Goal: Task Accomplishment & Management: Manage account settings

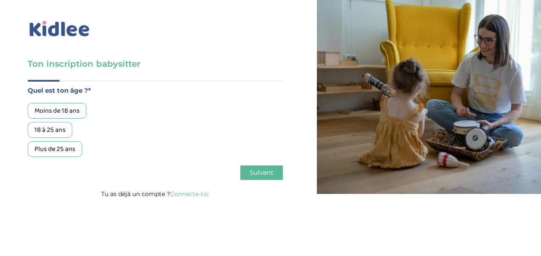
click at [197, 194] on link "Connecte-toi" at bounding box center [189, 194] width 39 height 8
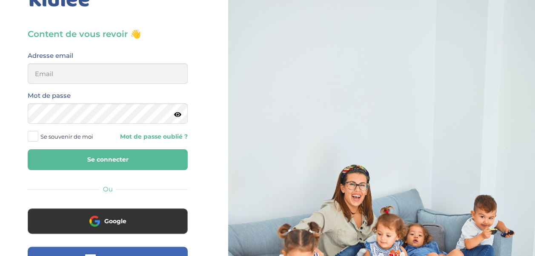
scroll to position [30, 0]
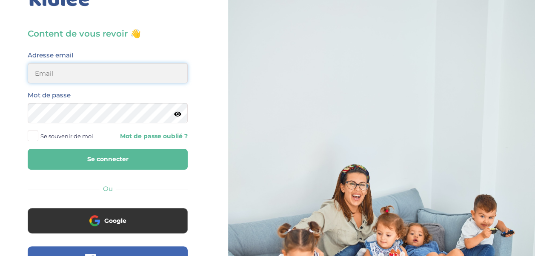
type input "maevaceline59@gmail.com"
click at [81, 163] on button "Se connecter" at bounding box center [108, 159] width 160 height 21
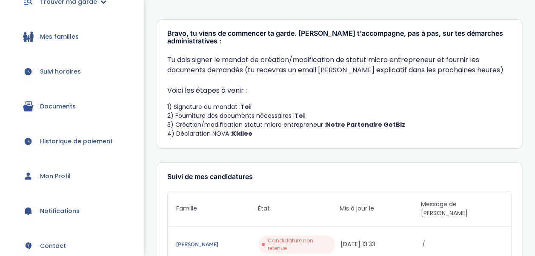
scroll to position [180, 0]
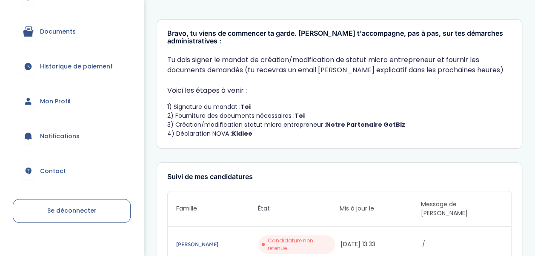
click at [56, 97] on span "Mon Profil" at bounding box center [55, 101] width 31 height 9
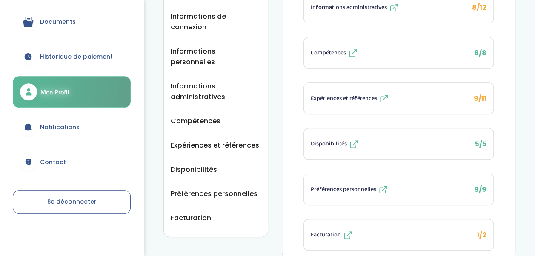
scroll to position [199, 0]
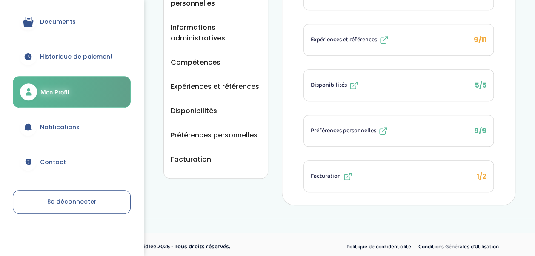
click at [318, 177] on div "Facturation" at bounding box center [332, 177] width 42 height 10
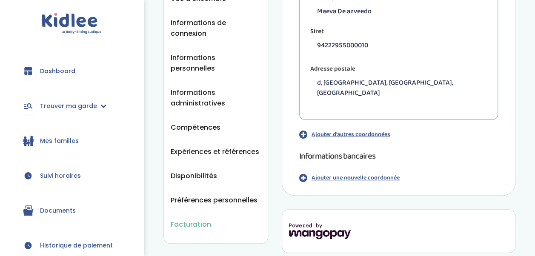
scroll to position [176, 0]
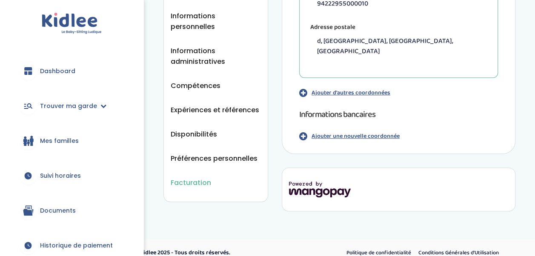
click at [355, 132] on p "Ajouter une nouvelle coordonnée" at bounding box center [356, 136] width 88 height 9
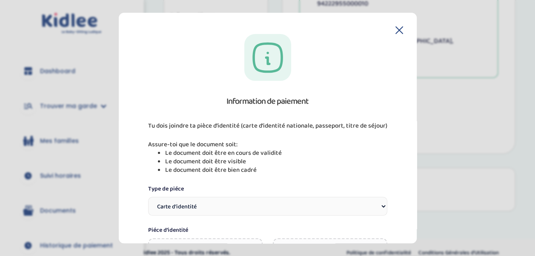
click at [238, 206] on select "Carte d’identité Passeport Permis de conduire" at bounding box center [267, 206] width 239 height 19
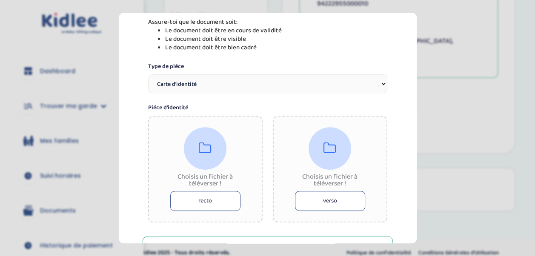
scroll to position [131, 0]
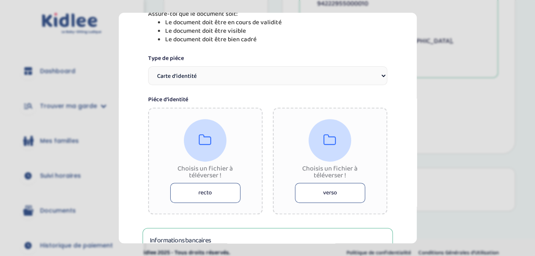
click at [219, 190] on button "recto" at bounding box center [205, 193] width 70 height 20
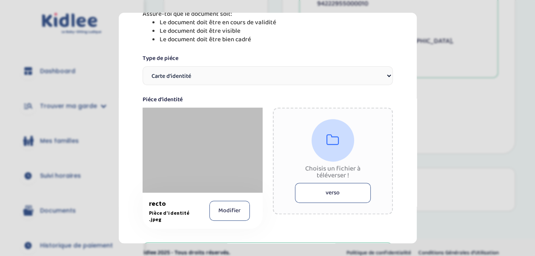
click at [312, 197] on button "verso" at bounding box center [333, 193] width 76 height 20
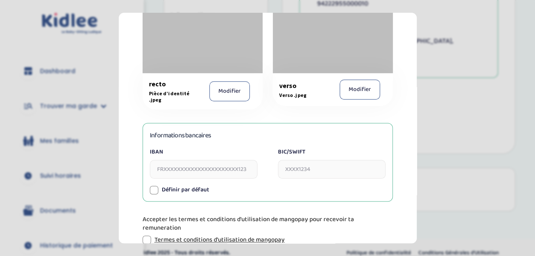
scroll to position [298, 0]
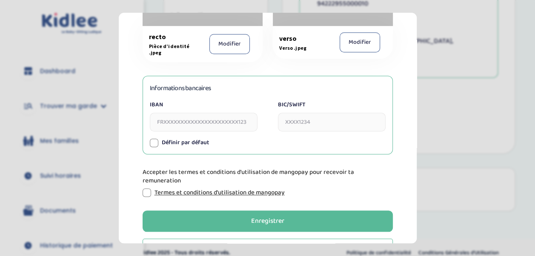
click at [223, 128] on input "IBAN" at bounding box center [204, 122] width 108 height 19
type input "f"
click at [234, 119] on input "IBAN" at bounding box center [204, 122] width 108 height 19
paste input "[FINANCIAL_ID]"
type input "[FINANCIAL_ID]"
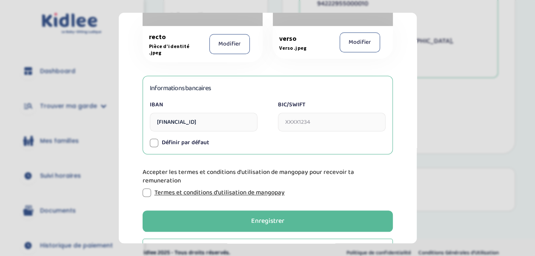
click at [303, 129] on input "BIC/SWIFT" at bounding box center [332, 122] width 108 height 19
click at [299, 123] on input "BIC/SWIFT" at bounding box center [332, 122] width 108 height 19
paste input "[SWIFT_CODE]"
type input "[SWIFT_CODE]"
click at [156, 144] on div at bounding box center [154, 143] width 9 height 9
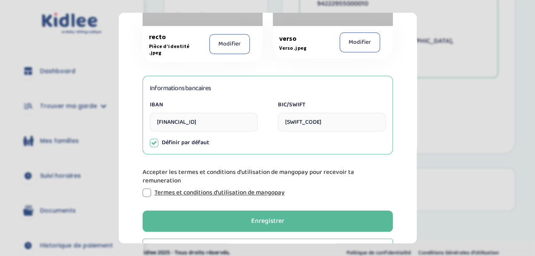
click at [143, 193] on div at bounding box center [147, 193] width 9 height 9
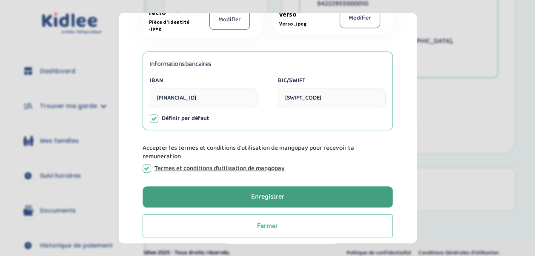
click at [254, 196] on div "Enregistrer" at bounding box center [267, 197] width 33 height 10
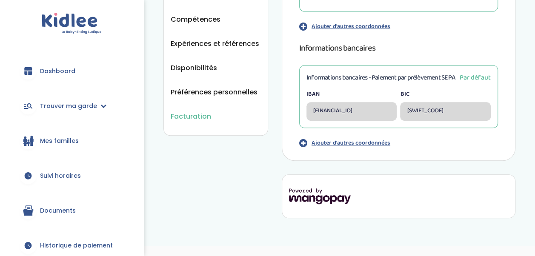
scroll to position [241, 0]
